Goal: Information Seeking & Learning: Learn about a topic

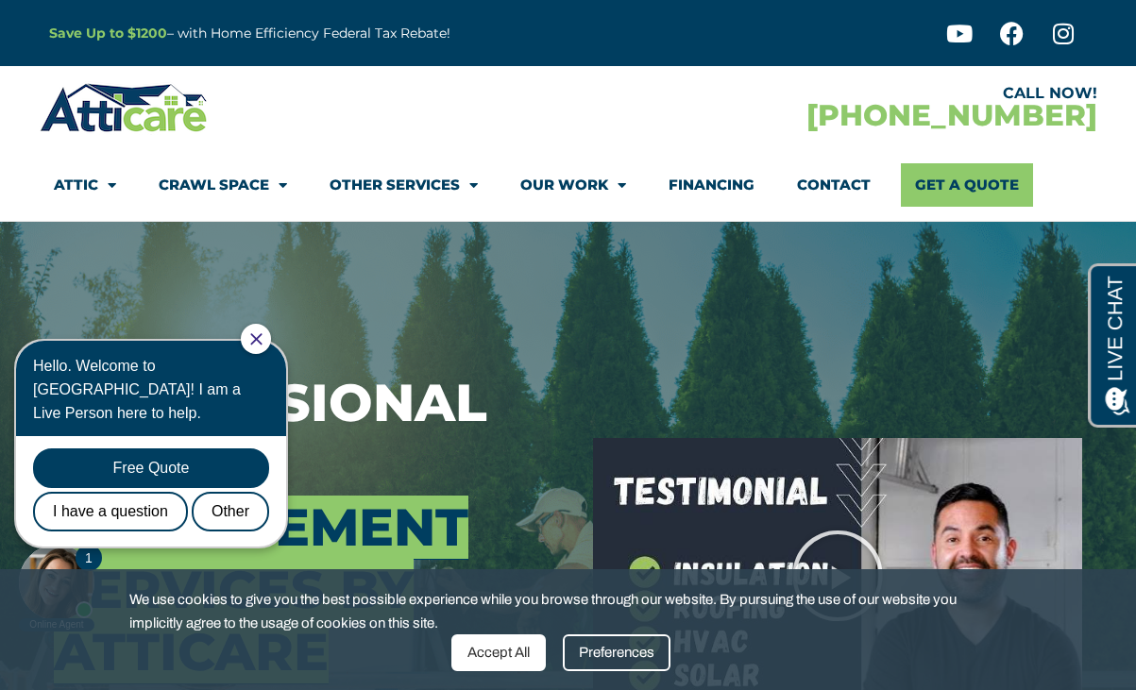
click at [504, 666] on div "Accept All" at bounding box center [498, 652] width 94 height 37
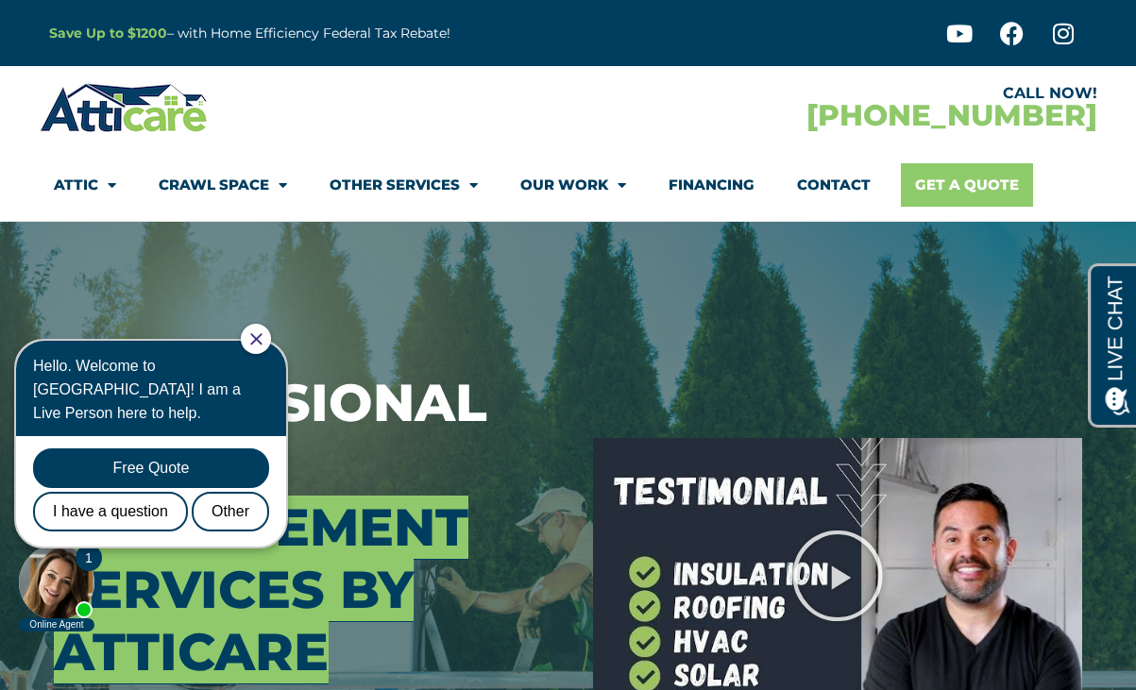
click at [968, 185] on link "Get A Quote" at bounding box center [967, 184] width 132 height 43
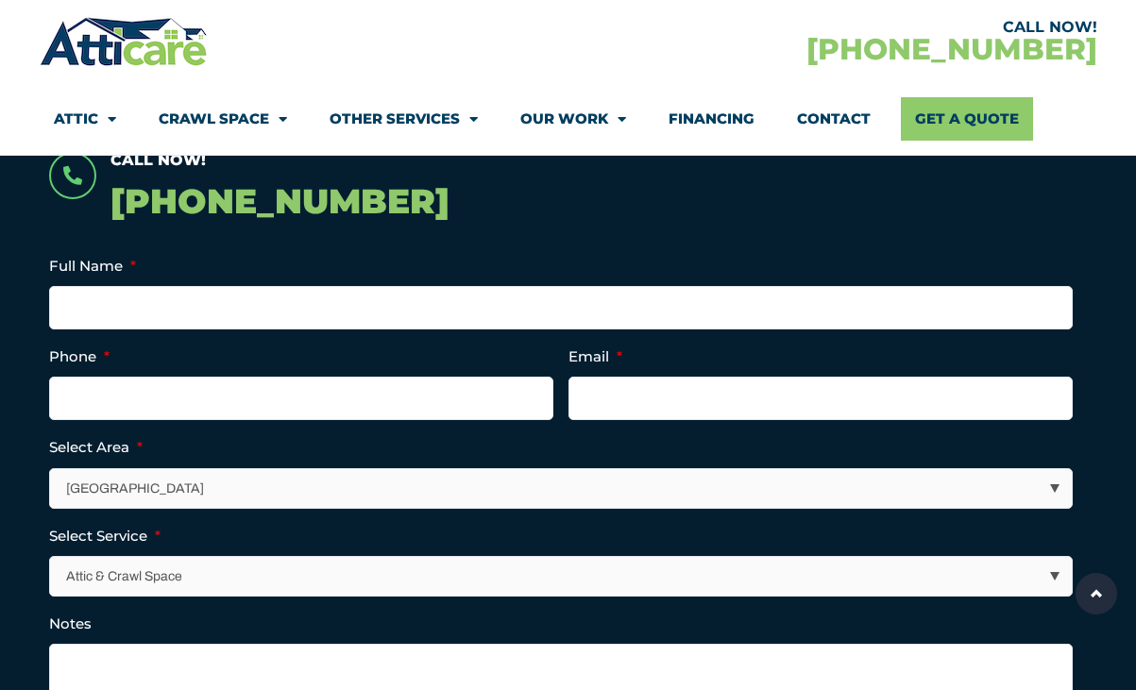
scroll to position [414, 0]
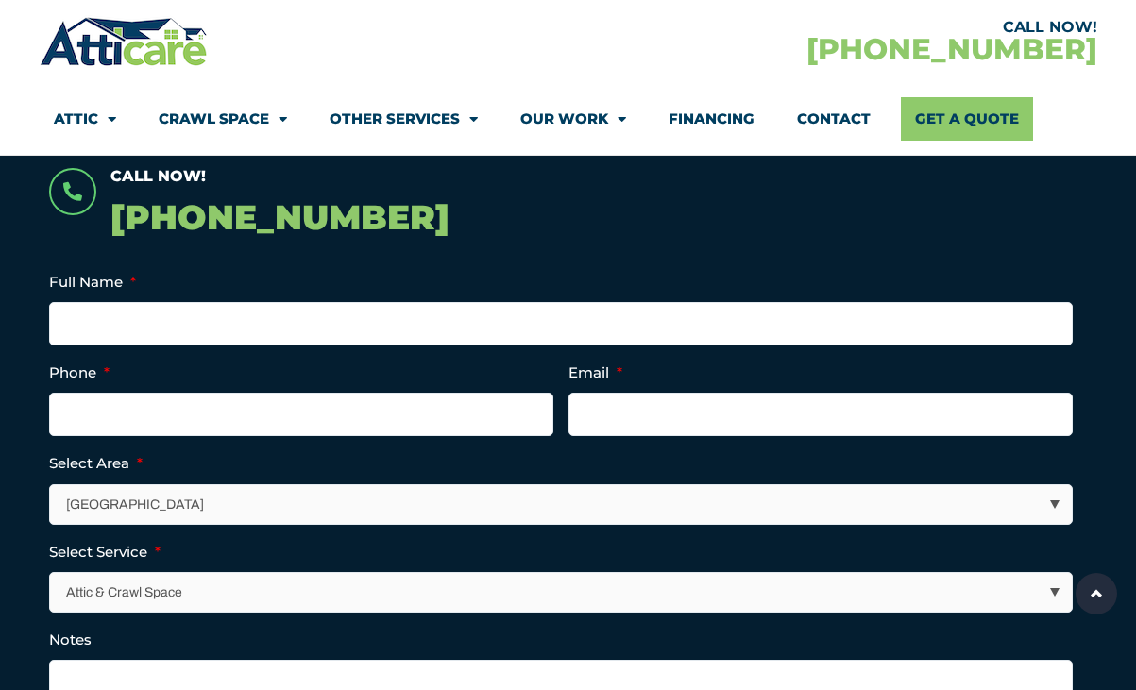
click at [468, 510] on select "Los Angeles Area San Francisco Bay Area New Jersey / New York Area Other Areas" at bounding box center [561, 504] width 1021 height 39
select select "[GEOGRAPHIC_DATA]"
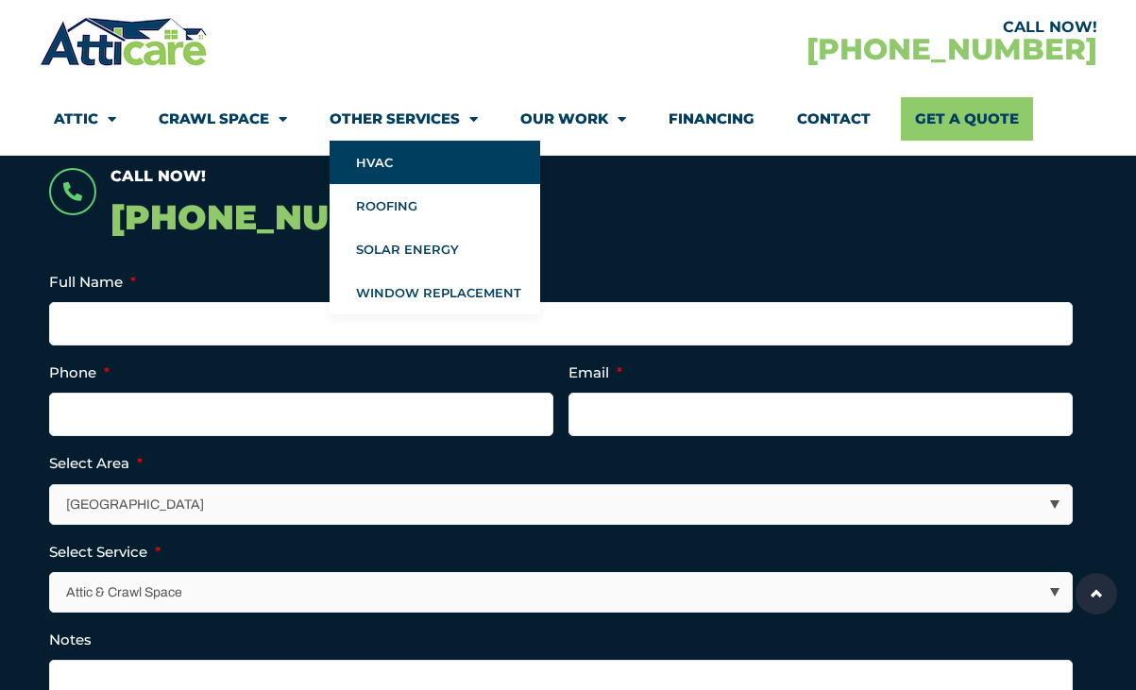
click at [405, 156] on link "HVAC" at bounding box center [434, 162] width 210 height 43
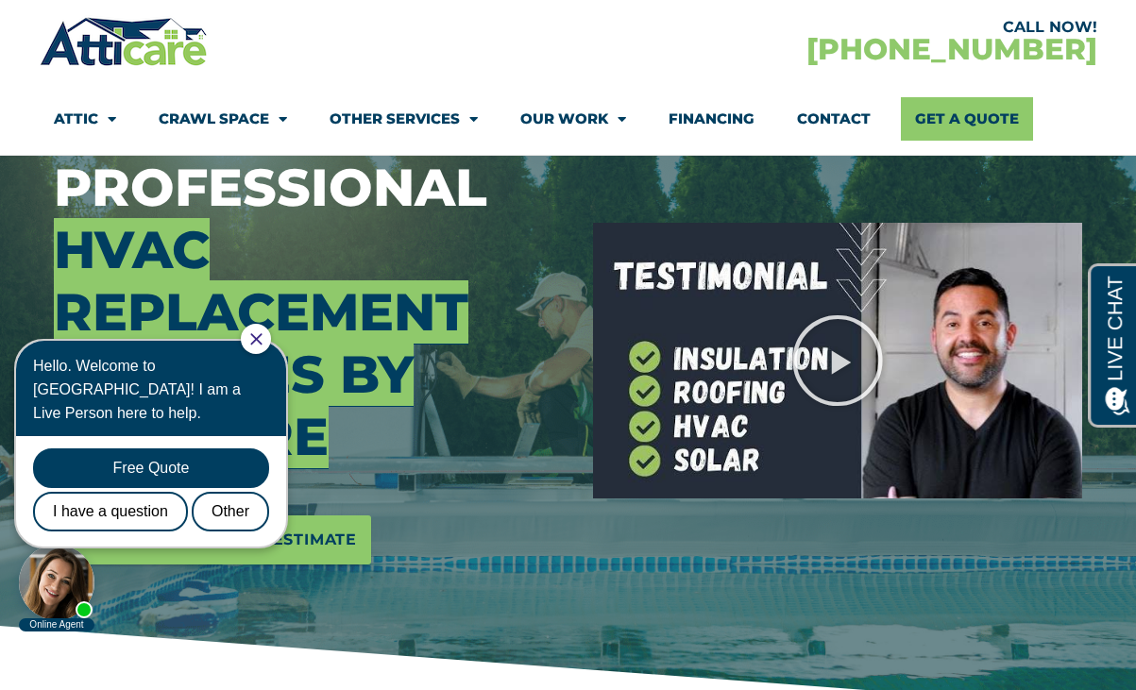
scroll to position [226, 0]
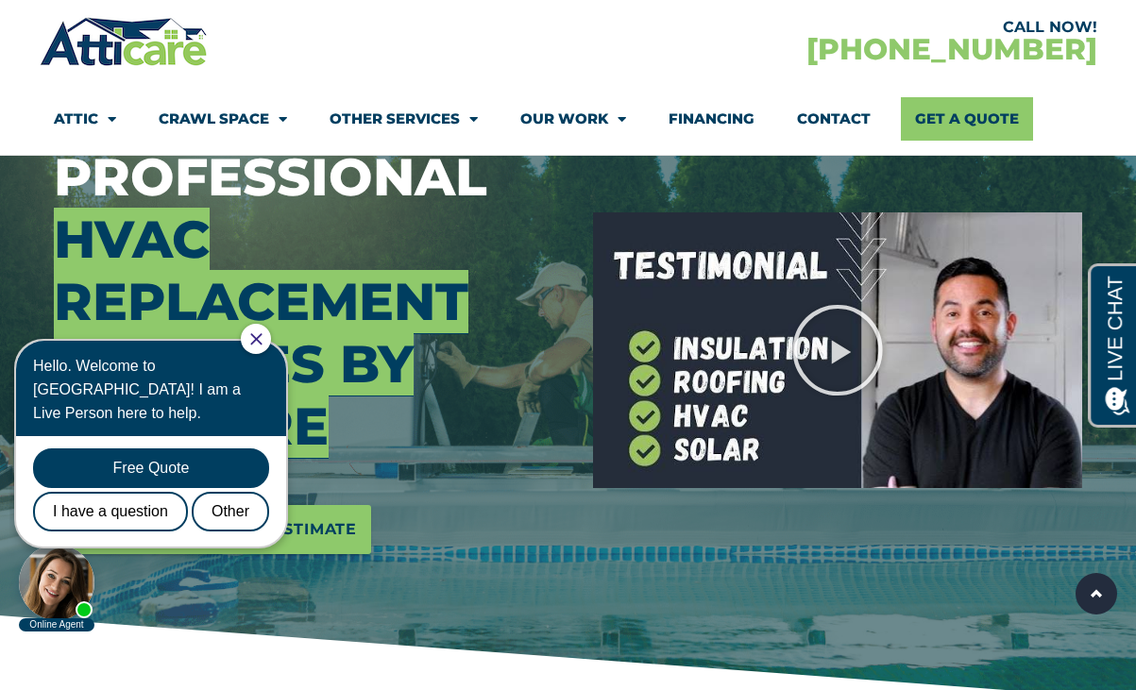
click at [271, 340] on div at bounding box center [256, 339] width 30 height 30
click at [262, 335] on icon "Close Chat" at bounding box center [256, 339] width 12 height 12
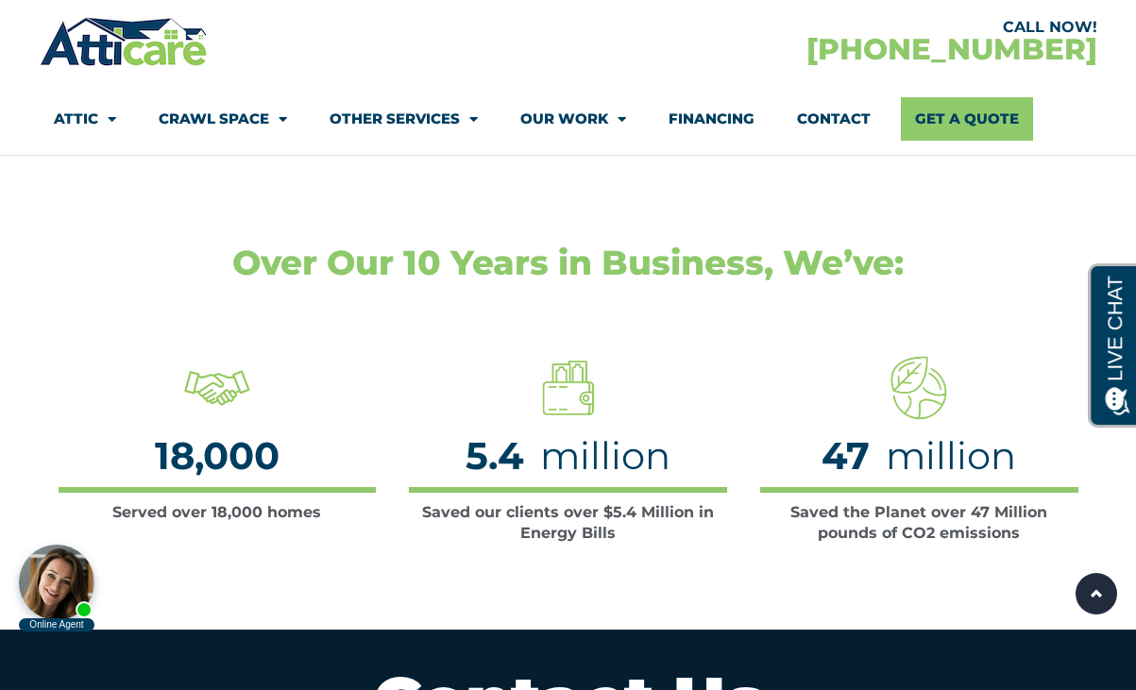
scroll to position [6006, 0]
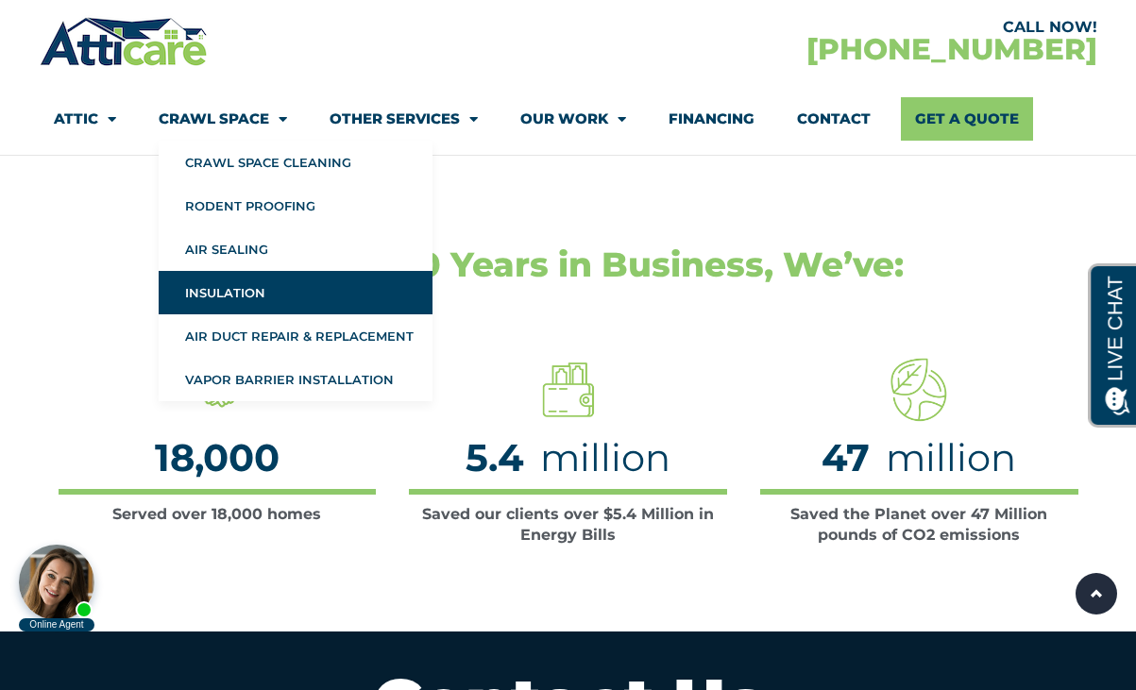
click at [239, 292] on link "Insulation" at bounding box center [296, 292] width 274 height 43
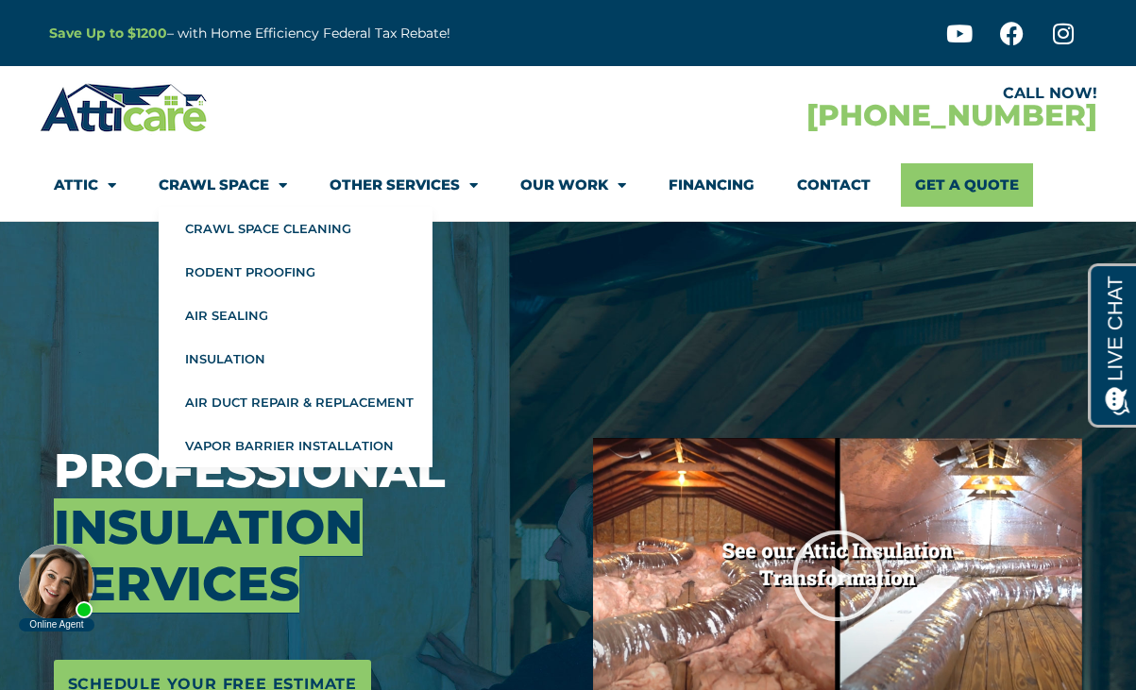
click at [222, 188] on link "Crawl Space" at bounding box center [223, 184] width 128 height 43
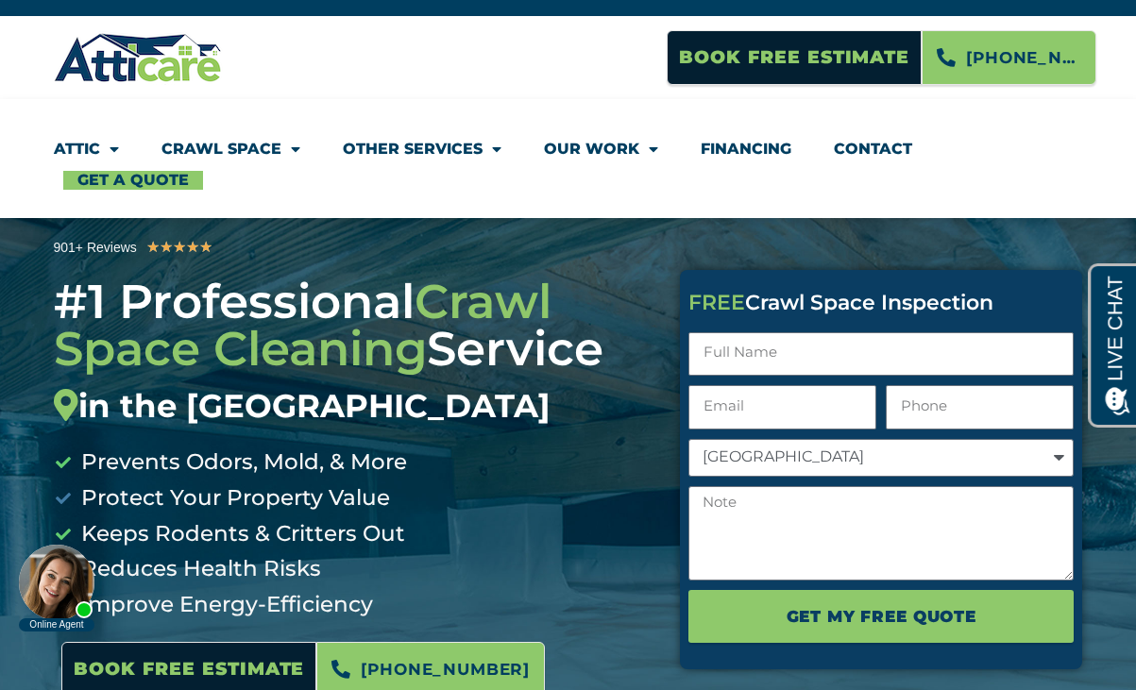
scroll to position [47, 0]
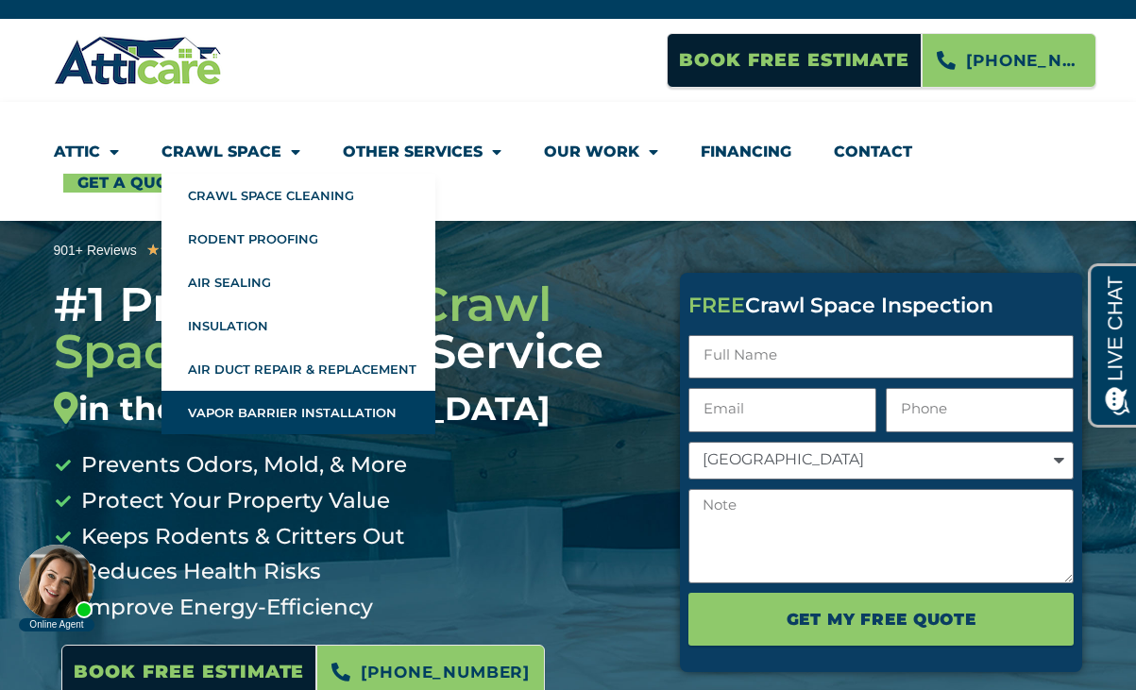
click at [263, 414] on link "Vapor Barrier Installation" at bounding box center [298, 412] width 274 height 43
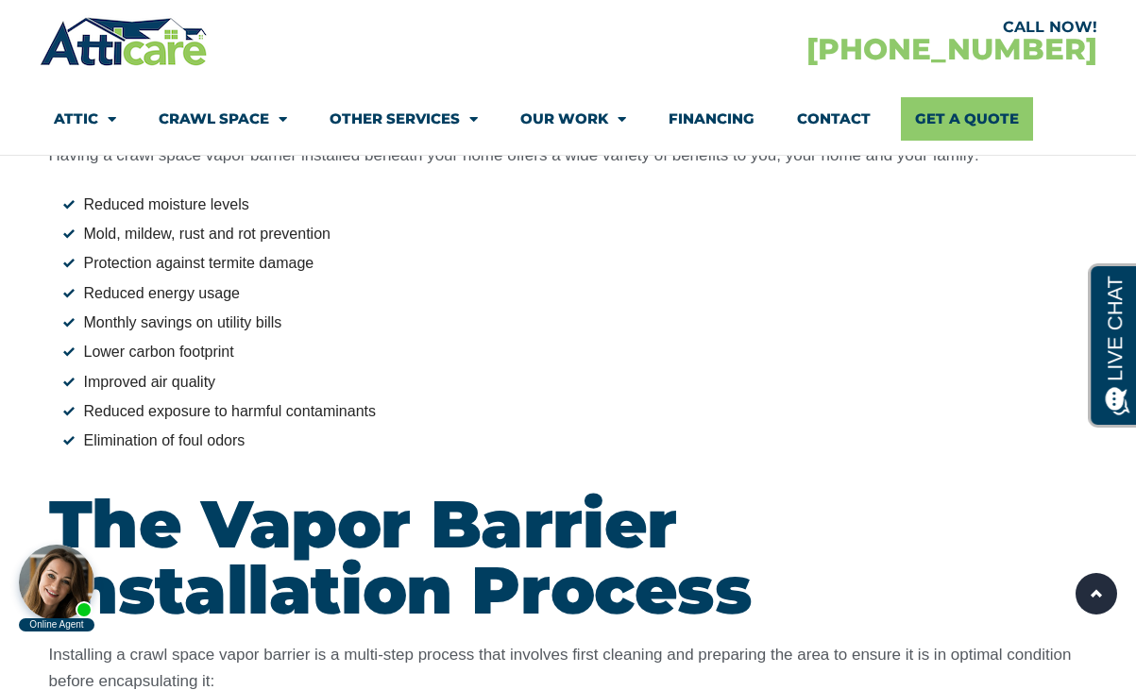
scroll to position [2724, 0]
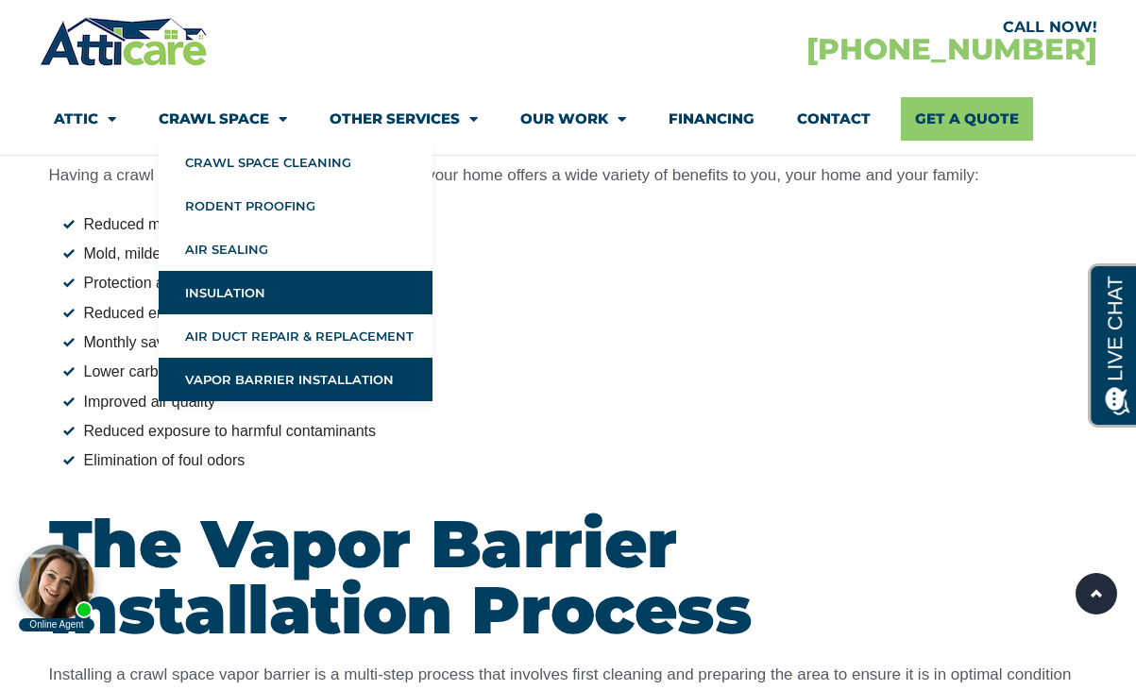
click at [244, 289] on link "Insulation" at bounding box center [296, 292] width 274 height 43
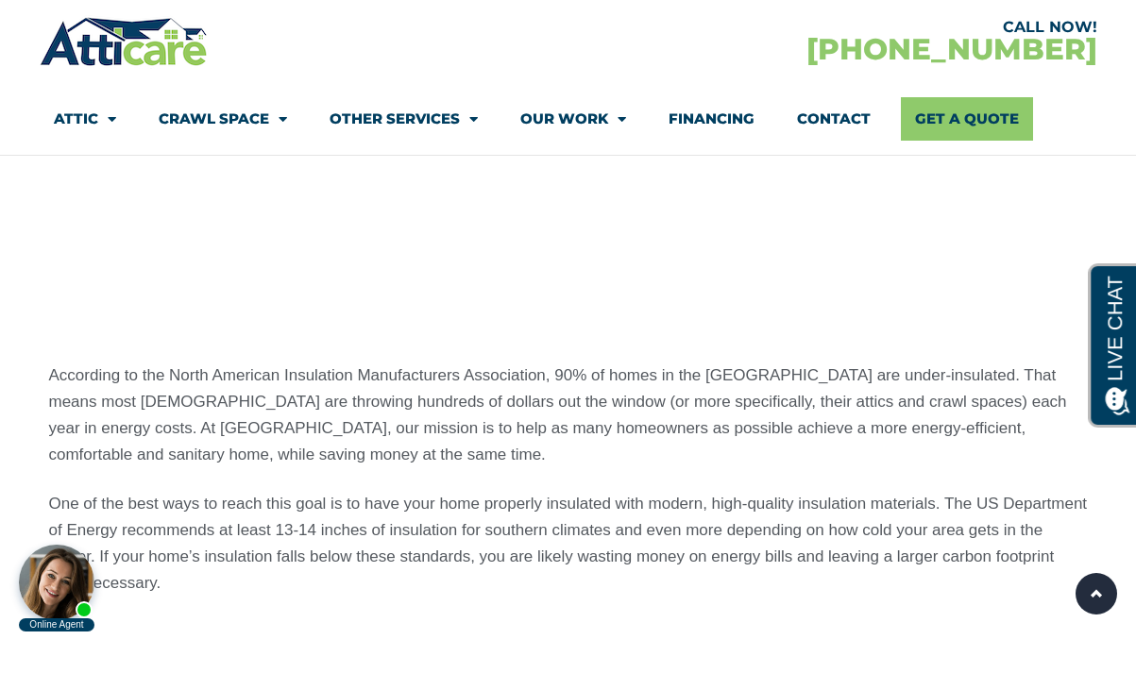
scroll to position [1518, 0]
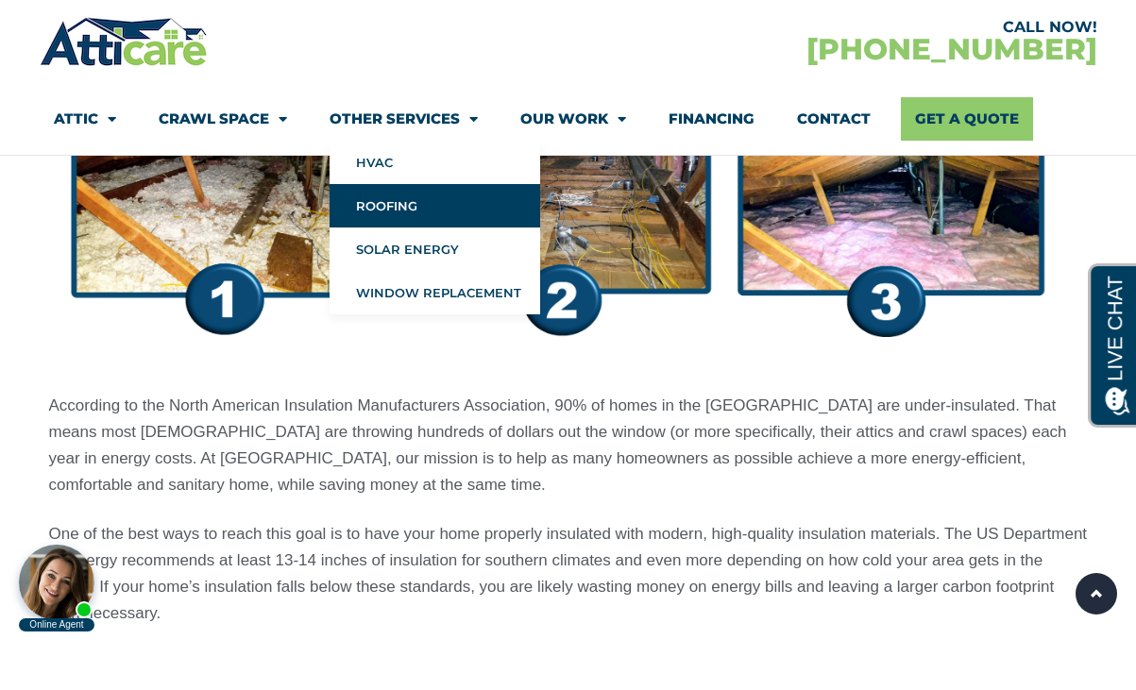
click at [373, 216] on link "Roofing" at bounding box center [434, 205] width 210 height 43
